Goal: Task Accomplishment & Management: Manage account settings

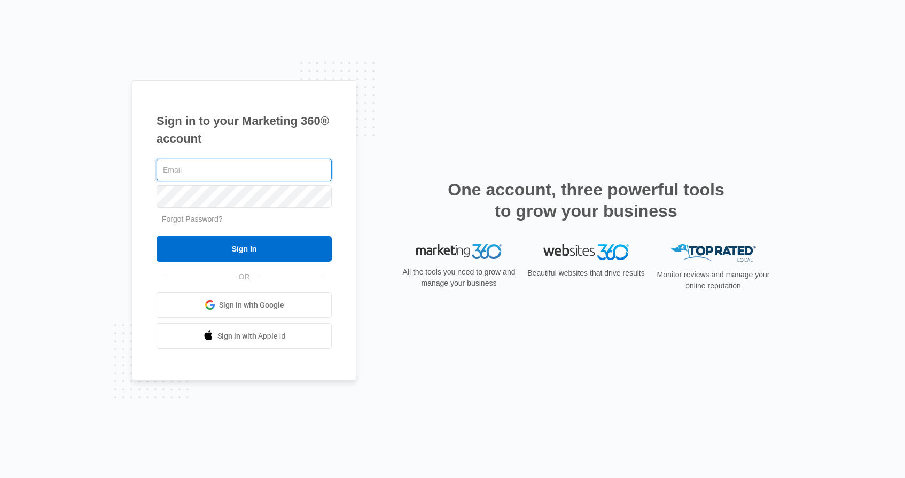
type input "[EMAIL_ADDRESS][DOMAIN_NAME]"
click at [244, 249] on input "Sign In" at bounding box center [244, 249] width 175 height 26
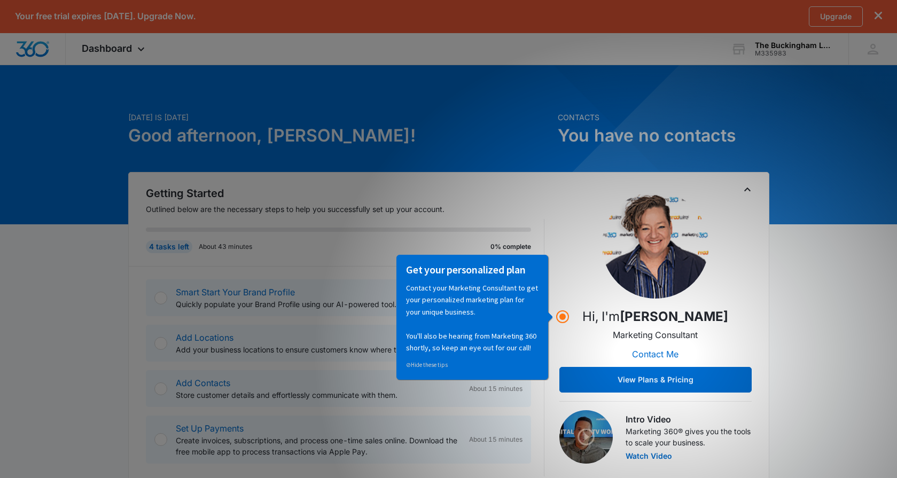
click at [536, 124] on h1 "Good afternoon, David!" at bounding box center [339, 136] width 423 height 26
click at [878, 13] on icon "dismiss this dialog" at bounding box center [878, 15] width 7 height 7
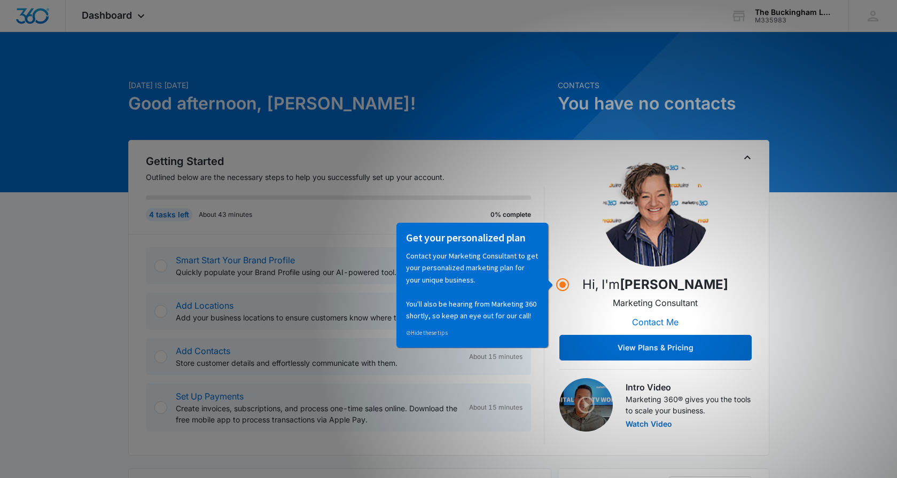
click at [543, 246] on div "Get your personalized plan Contact your Marketing Consultant to get your person…" at bounding box center [472, 285] width 152 height 125
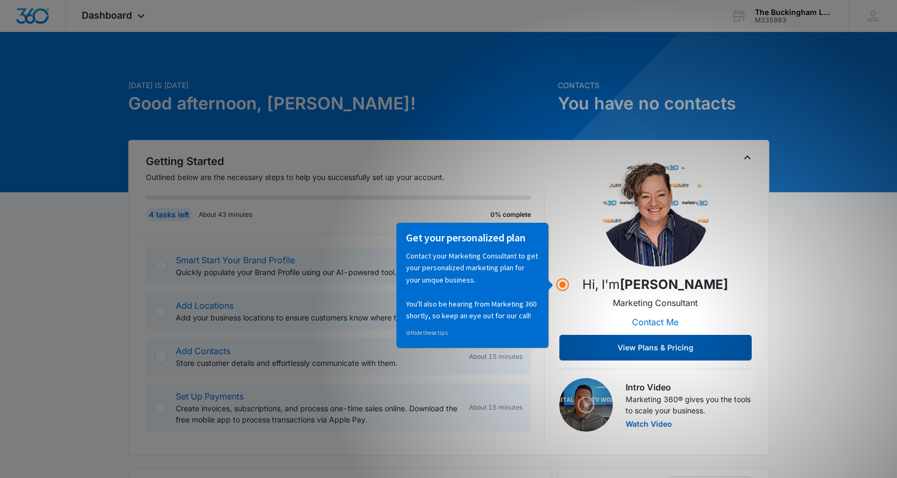
click at [637, 350] on button "View Plans & Pricing" at bounding box center [655, 348] width 192 height 26
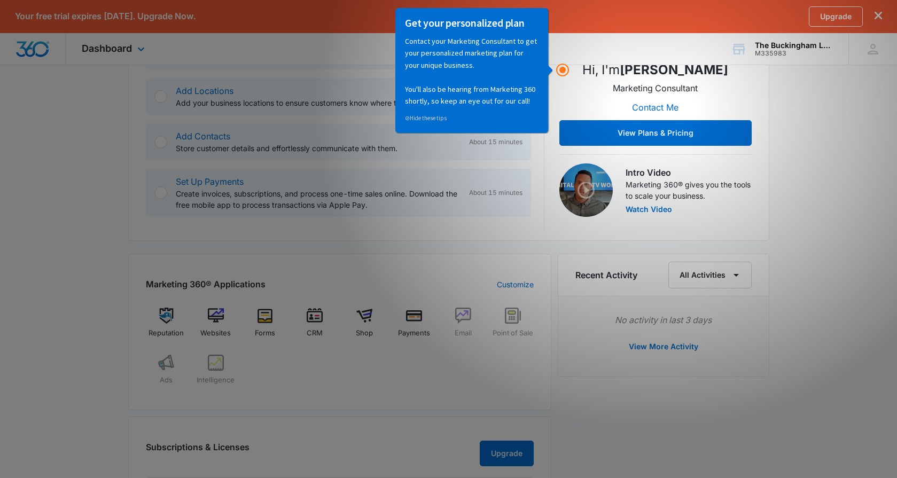
scroll to position [248, 0]
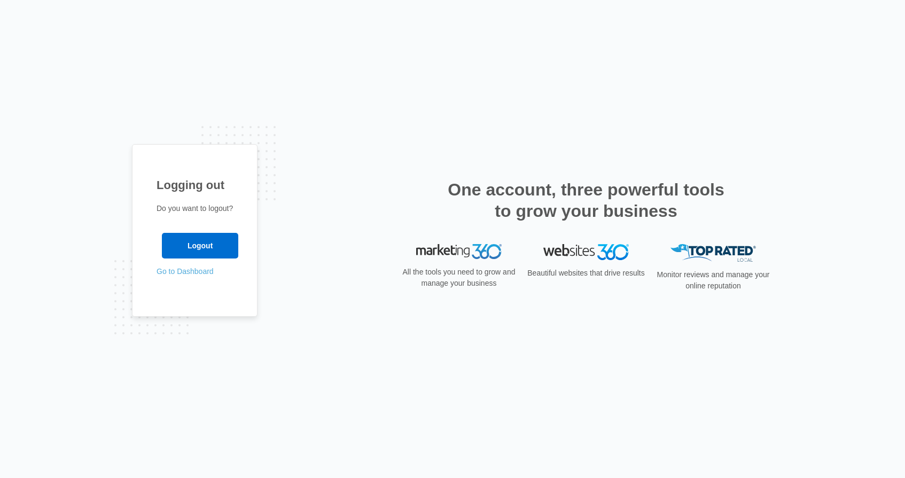
click at [209, 270] on link "Go to Dashboard" at bounding box center [185, 271] width 57 height 9
